Goal: Task Accomplishment & Management: Use online tool/utility

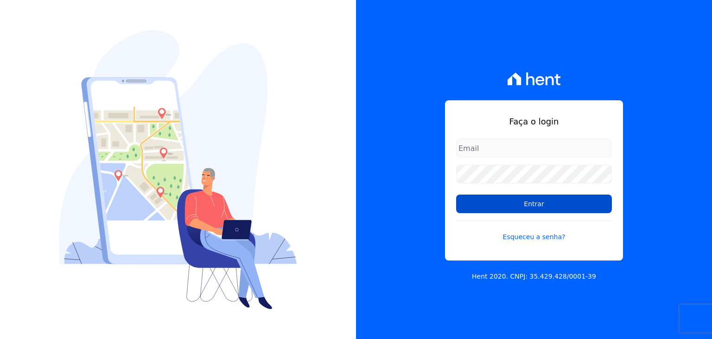
type input "[EMAIL_ADDRESS][DOMAIN_NAME]"
click at [516, 201] on input "Entrar" at bounding box center [534, 203] width 156 height 19
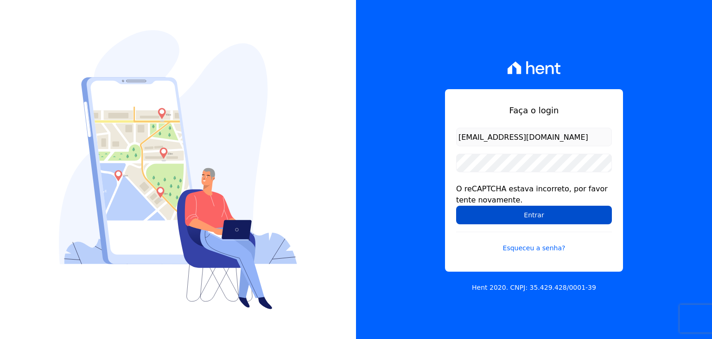
click at [552, 216] on input "Entrar" at bounding box center [534, 214] width 156 height 19
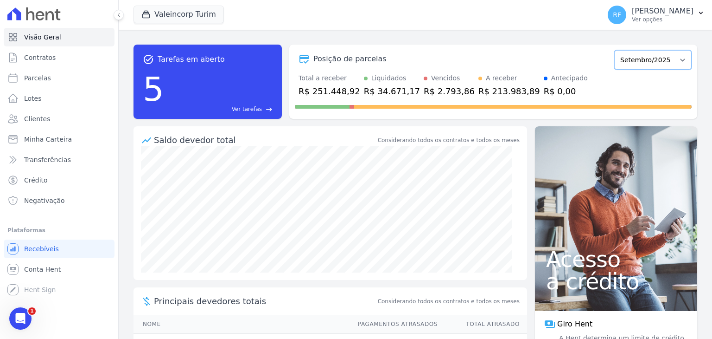
click at [640, 63] on select "Julho/2024 Agosto/2024 Setembro/2024 Outubro/2024 Novembro/2024 Dezembro/2024 J…" at bounding box center [653, 59] width 77 height 19
click at [298, 299] on span "Principais devedores totais" at bounding box center [265, 301] width 222 height 13
